Goal: Use online tool/utility: Utilize a website feature to perform a specific function

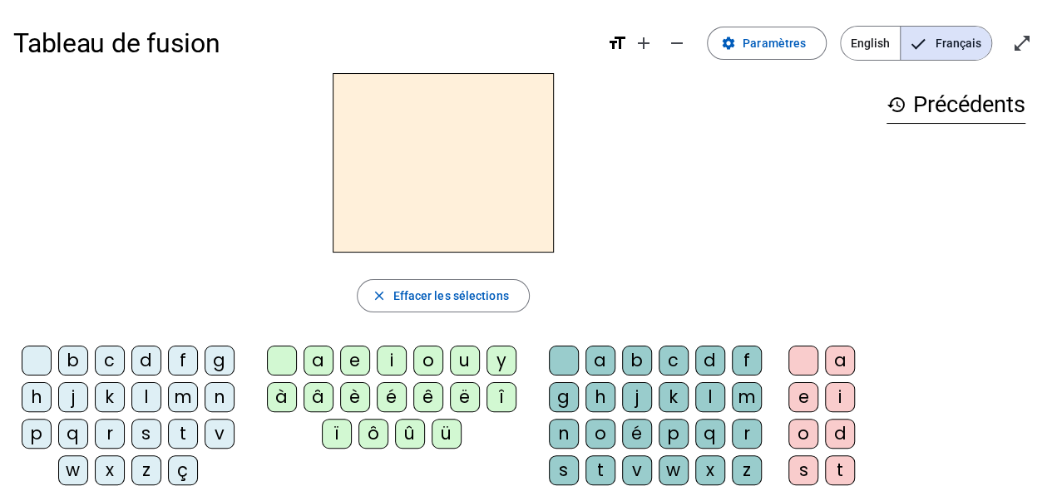
click at [75, 434] on div "q" at bounding box center [73, 434] width 30 height 30
click at [457, 355] on div "u" at bounding box center [465, 361] width 30 height 30
click at [834, 392] on div "i" at bounding box center [840, 398] width 30 height 30
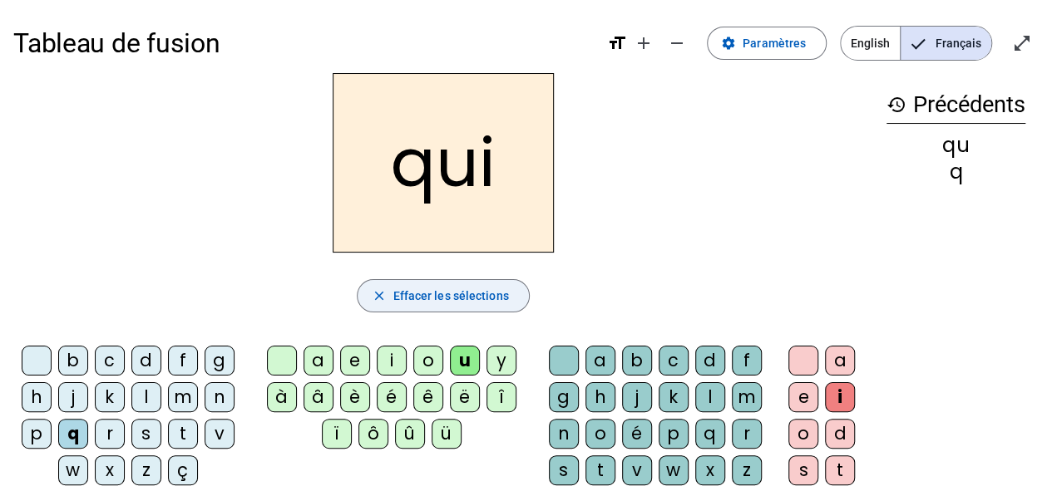
click at [434, 296] on span "Effacer les sélections" at bounding box center [450, 296] width 116 height 20
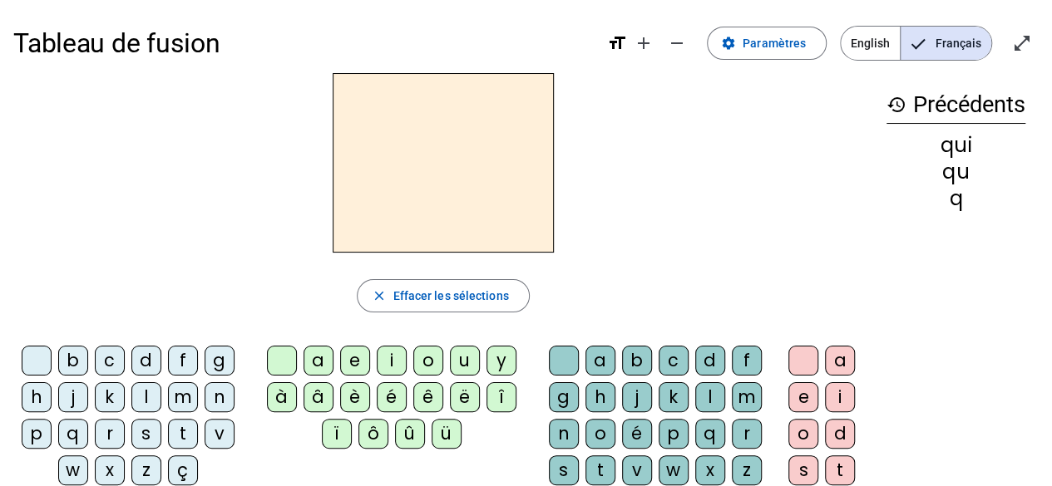
click at [143, 432] on div "s" at bounding box center [146, 434] width 30 height 30
click at [388, 360] on div "i" at bounding box center [392, 361] width 30 height 30
click at [442, 172] on h2 "si" at bounding box center [443, 163] width 221 height 180
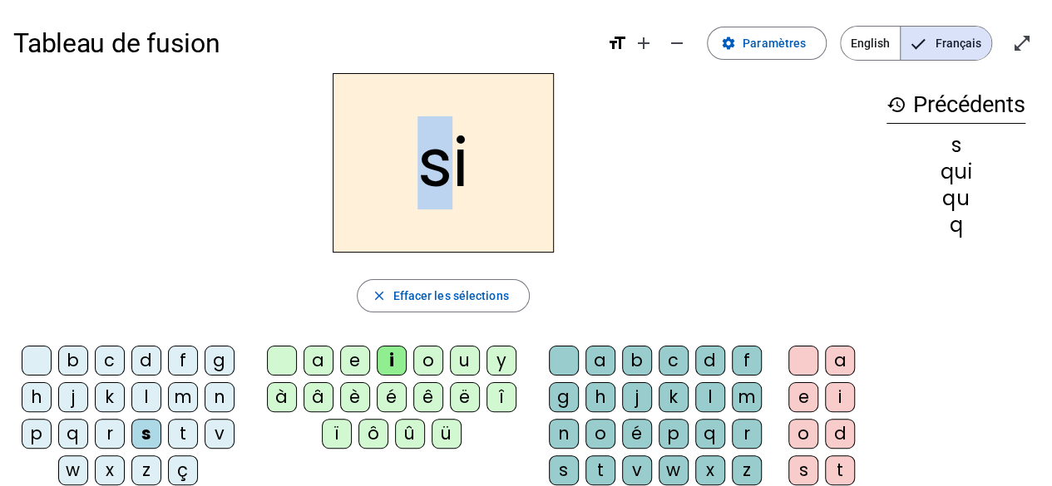
drag, startPoint x: 444, startPoint y: 166, endPoint x: 419, endPoint y: 167, distance: 25.0
click at [419, 167] on h2 "si" at bounding box center [443, 163] width 221 height 180
click at [214, 389] on div "n" at bounding box center [220, 398] width 30 height 30
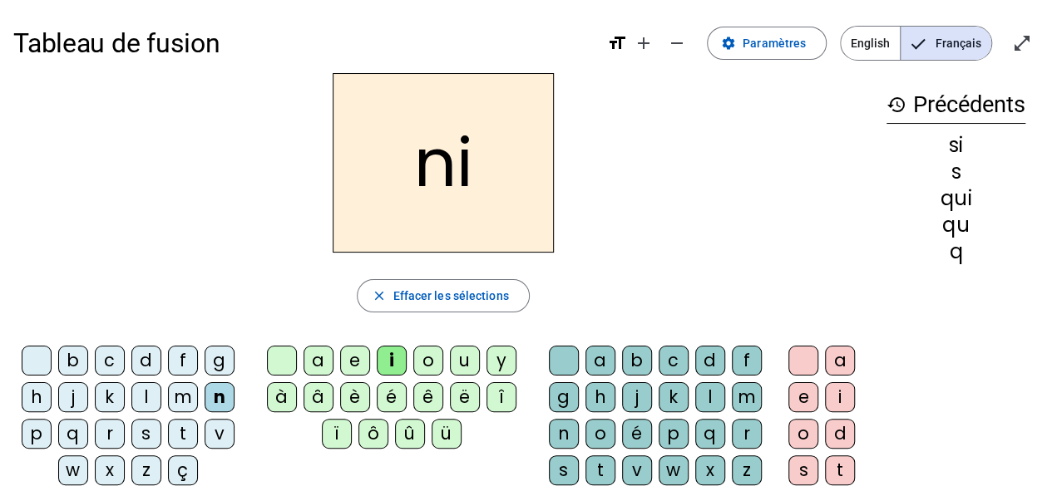
drag, startPoint x: 459, startPoint y: 164, endPoint x: 471, endPoint y: 169, distance: 12.7
click at [461, 164] on h2 "ni" at bounding box center [443, 163] width 221 height 180
click at [477, 170] on h2 "ni" at bounding box center [443, 163] width 221 height 180
click at [478, 170] on h2 "ni" at bounding box center [443, 163] width 221 height 180
click at [351, 357] on div "e" at bounding box center [355, 361] width 30 height 30
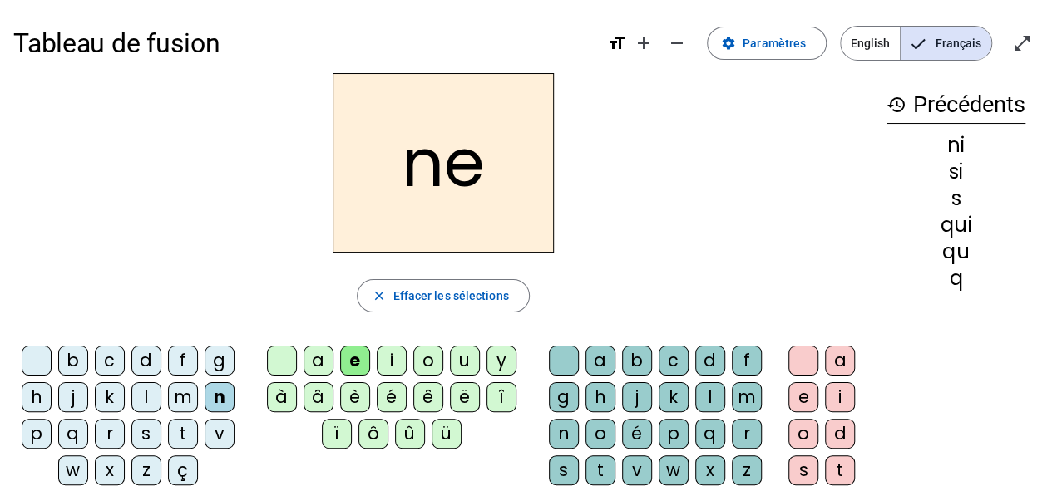
click at [145, 437] on div "s" at bounding box center [146, 434] width 30 height 30
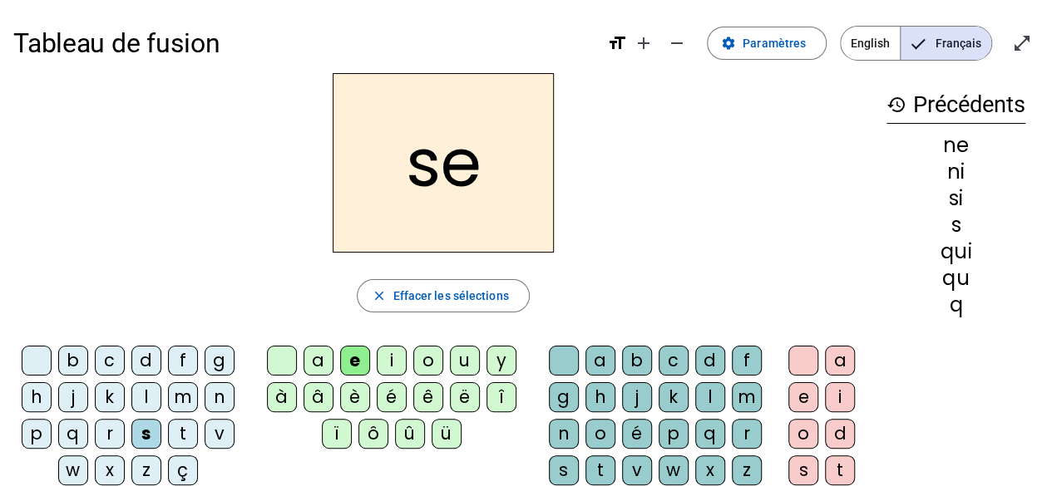
click at [180, 437] on div "t" at bounding box center [183, 434] width 30 height 30
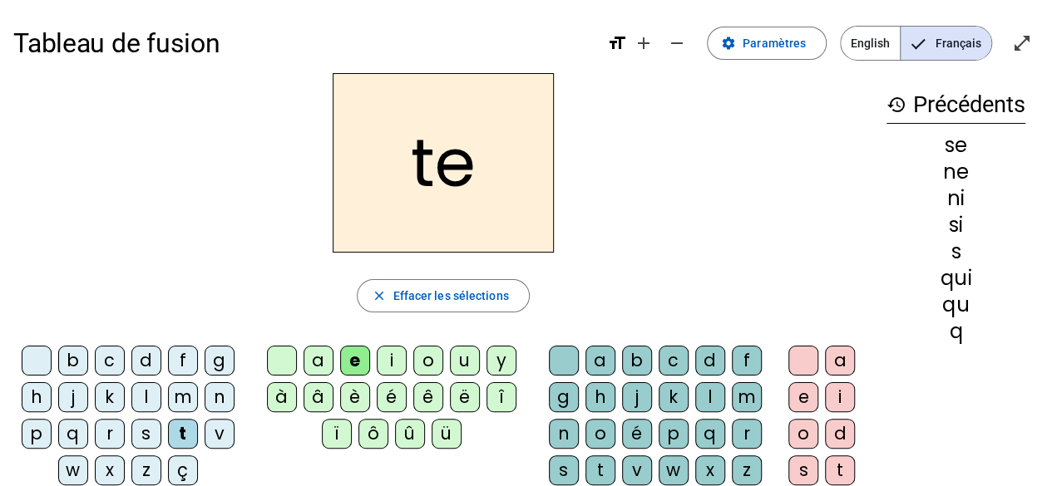
click at [148, 358] on div "d" at bounding box center [146, 361] width 30 height 30
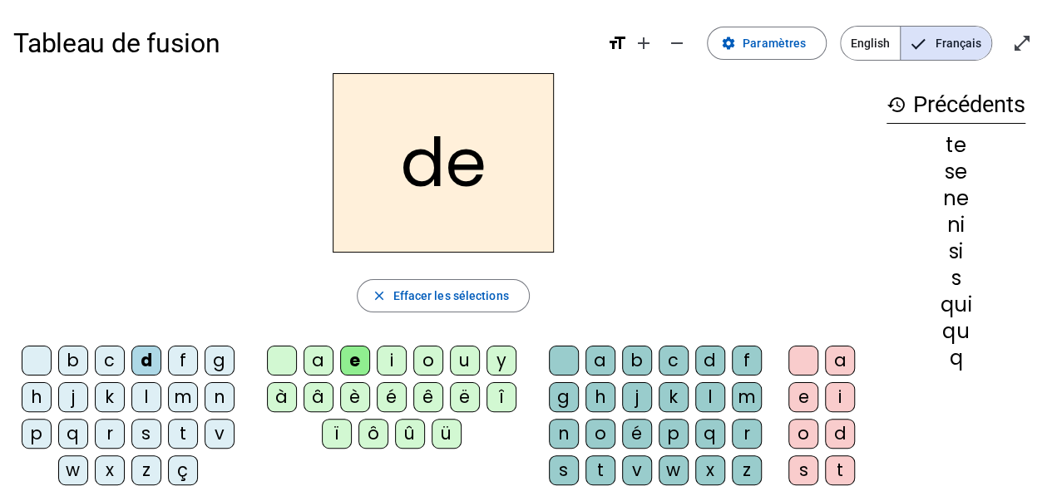
click at [462, 352] on div "u" at bounding box center [465, 361] width 30 height 30
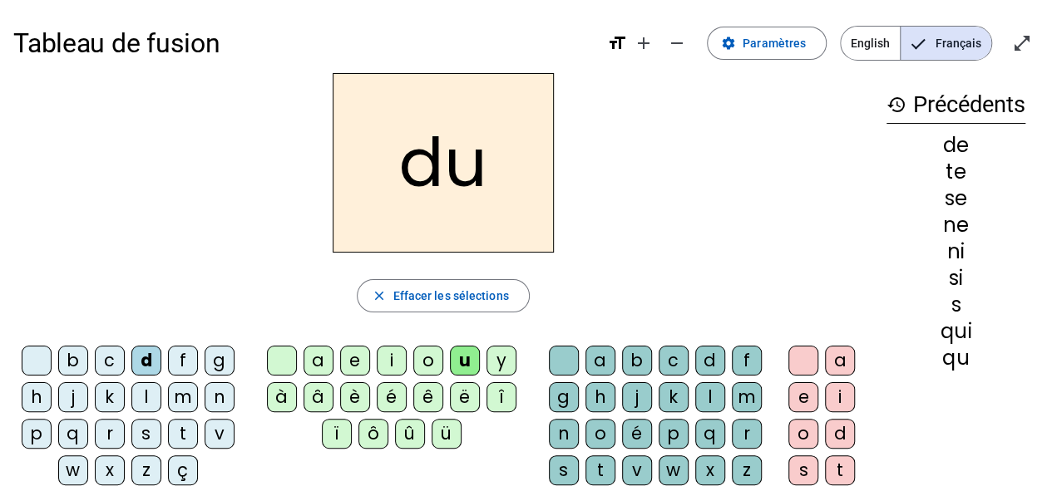
click at [136, 437] on div "s" at bounding box center [146, 434] width 30 height 30
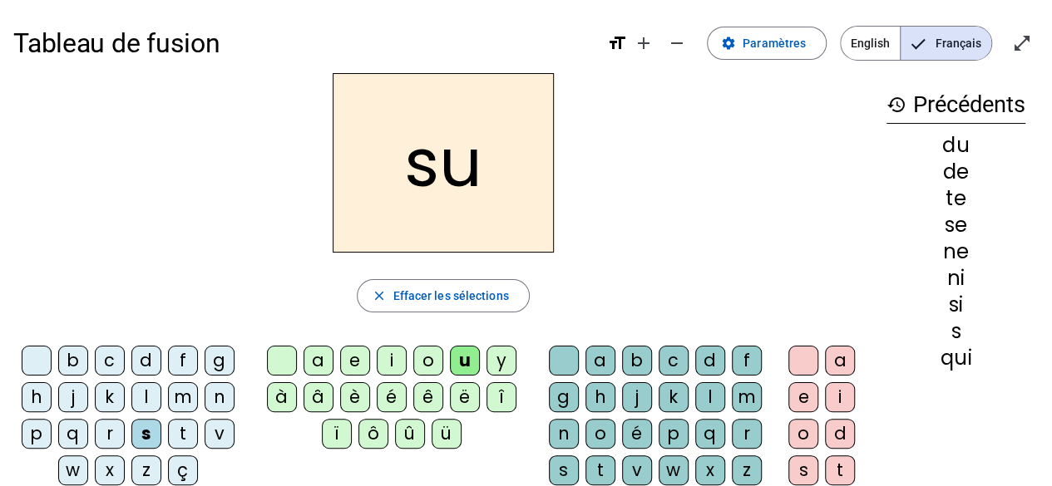
click at [151, 397] on div "l" at bounding box center [146, 398] width 30 height 30
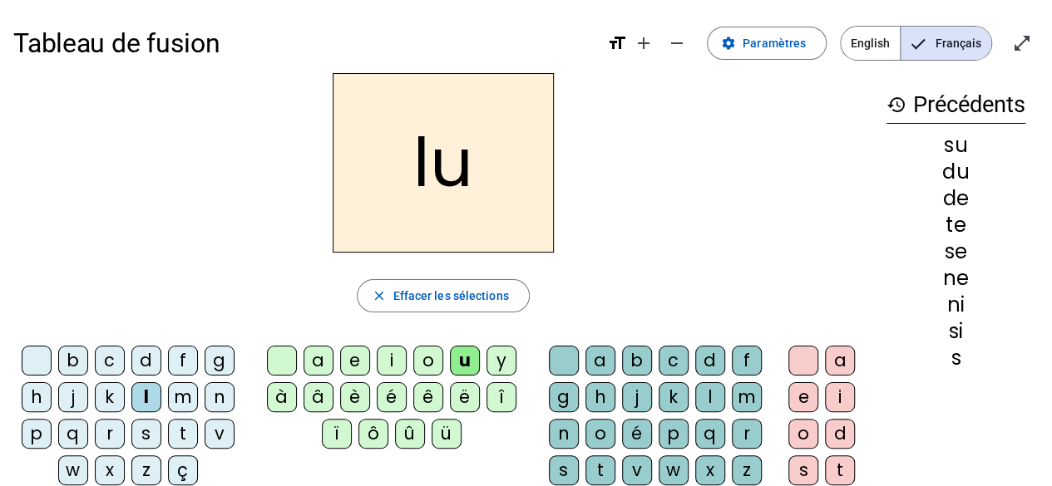
click at [186, 429] on div "t" at bounding box center [183, 434] width 30 height 30
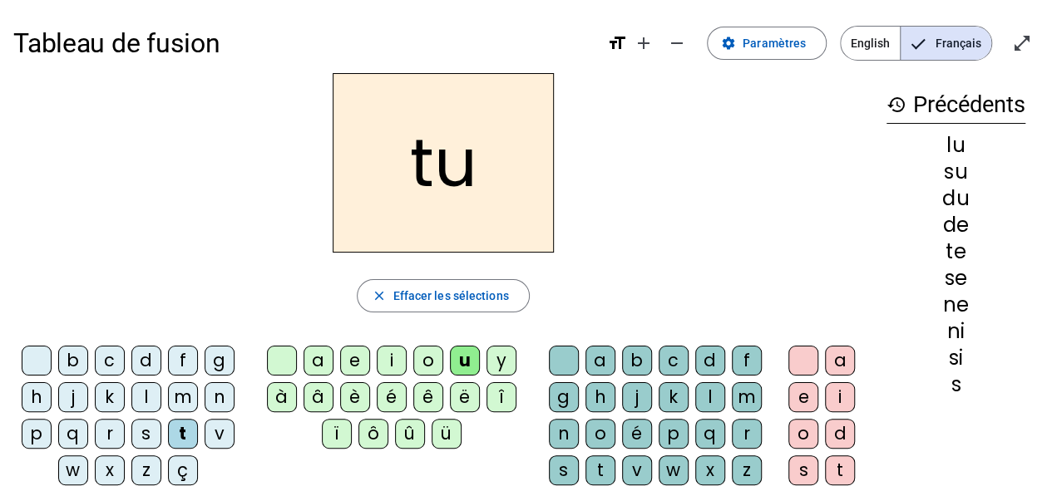
click at [314, 356] on div "a" at bounding box center [319, 361] width 30 height 30
click at [145, 430] on div "s" at bounding box center [146, 434] width 30 height 30
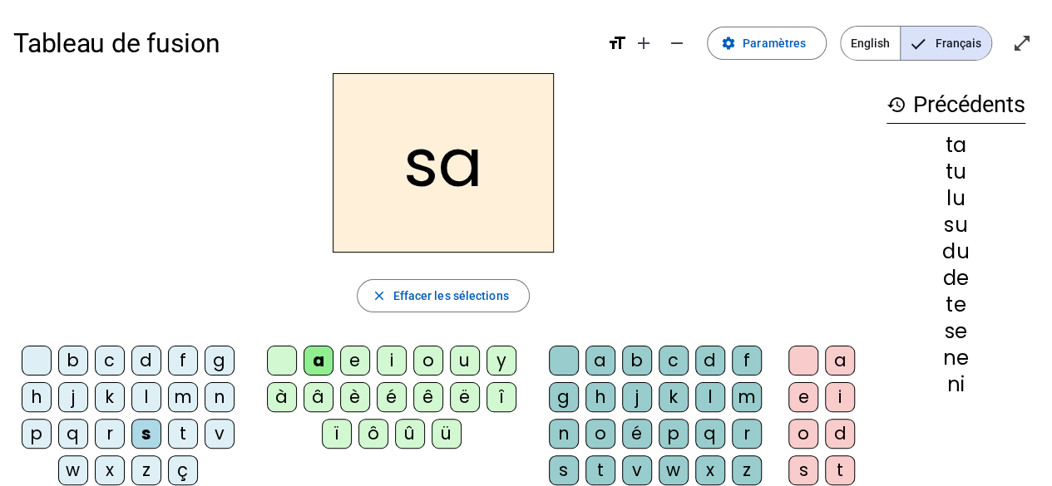
click at [181, 423] on div "t" at bounding box center [183, 434] width 30 height 30
click at [179, 390] on div "m" at bounding box center [183, 398] width 30 height 30
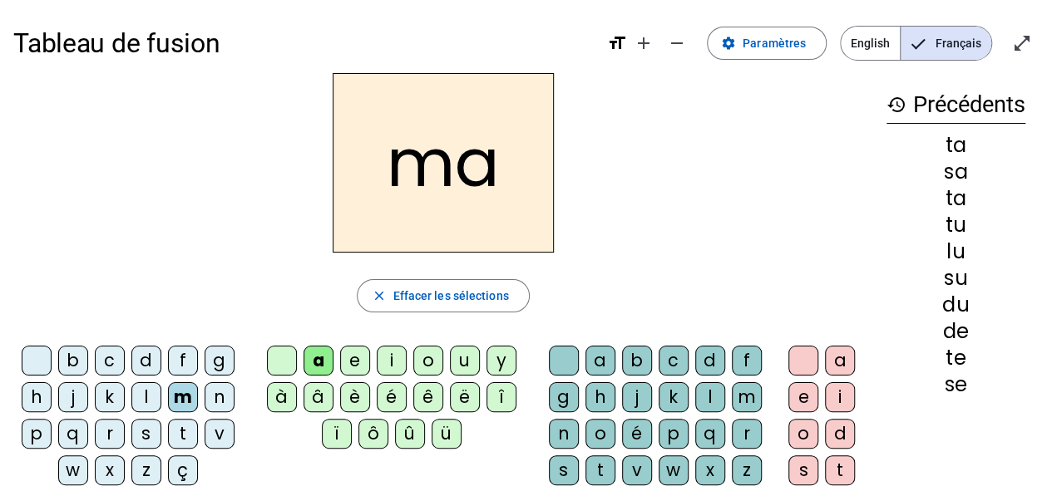
click at [353, 358] on div "e" at bounding box center [355, 361] width 30 height 30
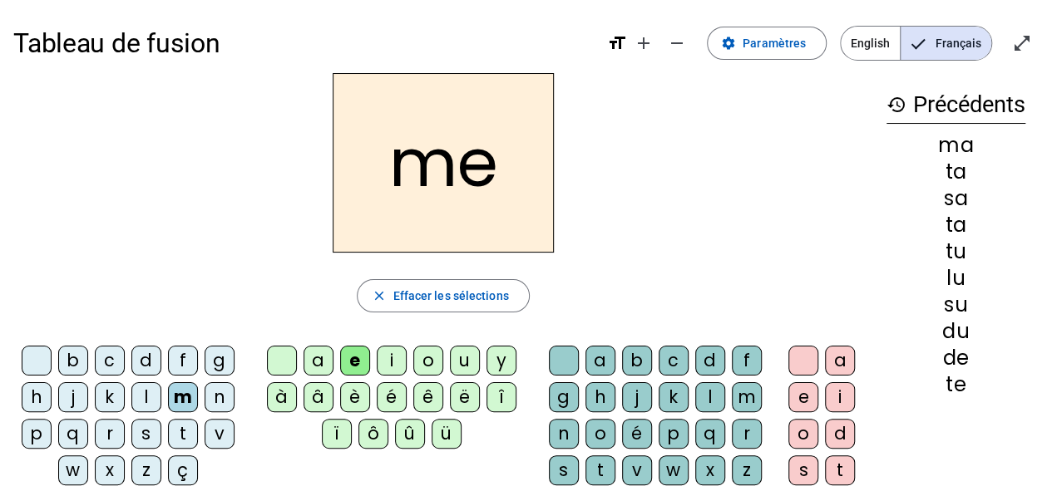
click at [143, 366] on div "d" at bounding box center [146, 361] width 30 height 30
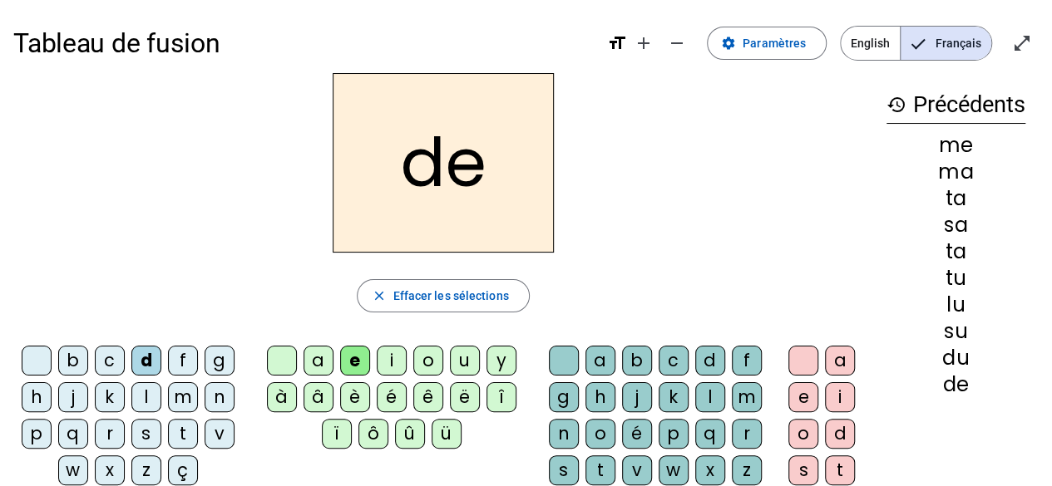
click at [900, 106] on mat-icon "history" at bounding box center [896, 105] width 20 height 20
click at [896, 106] on mat-icon "history" at bounding box center [896, 105] width 20 height 20
